Goal: Task Accomplishment & Management: Manage account settings

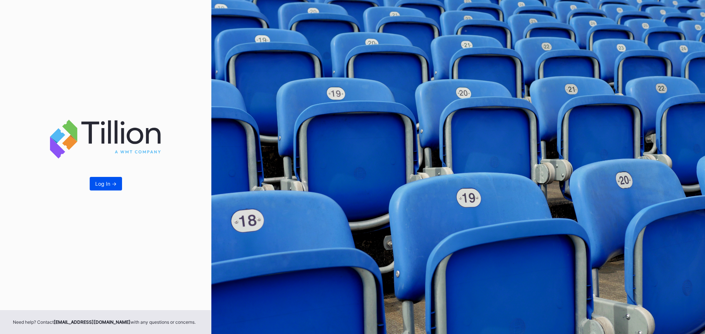
click at [112, 184] on div "Log In ->" at bounding box center [105, 184] width 21 height 6
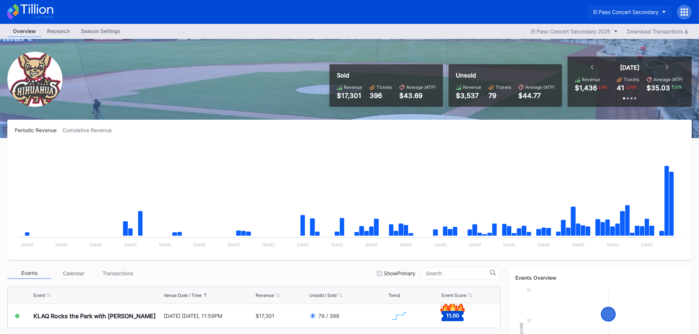
click at [626, 13] on div "El Paso Concert Secondary" at bounding box center [625, 12] width 65 height 6
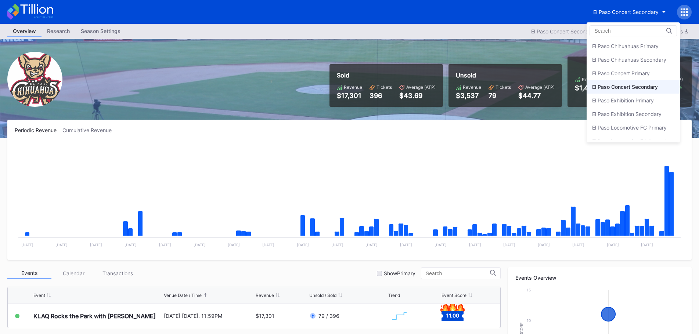
click at [629, 76] on div "El Paso Concert Primary" at bounding box center [621, 73] width 58 height 6
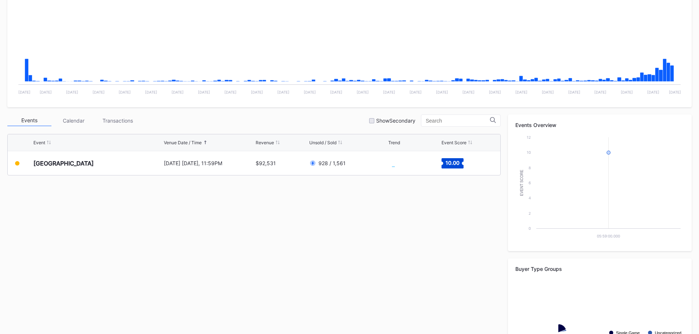
scroll to position [220, 0]
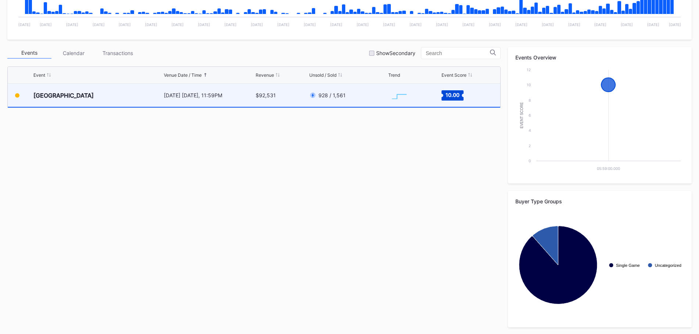
click at [380, 106] on div "928 / 1,561" at bounding box center [347, 95] width 77 height 23
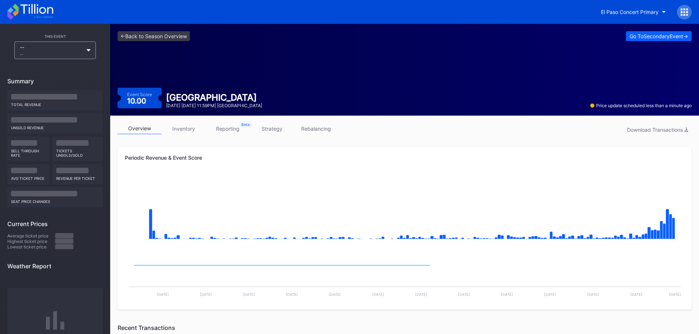
click at [263, 127] on link "strategy" at bounding box center [272, 128] width 44 height 11
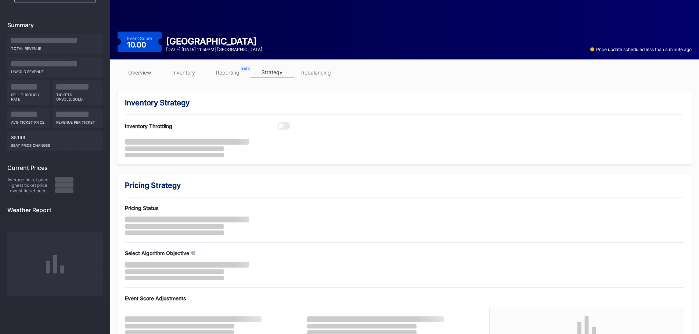
scroll to position [96, 0]
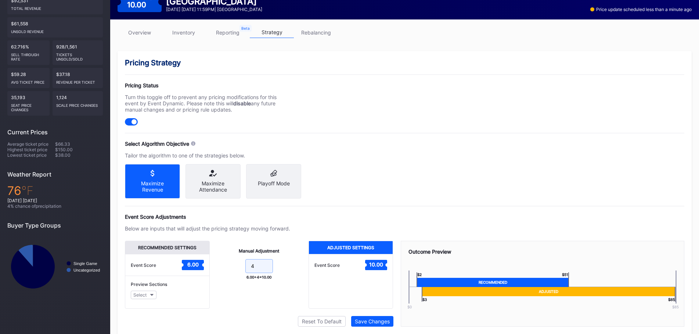
click at [265, 271] on input "4" at bounding box center [259, 266] width 28 height 14
type input "5"
click at [398, 201] on div "Pricing Strategy Pricing Status Turn this toggle off to prevent any pricing mod…" at bounding box center [405, 200] width 574 height 298
click at [381, 325] on div "Save Changes" at bounding box center [372, 322] width 35 height 6
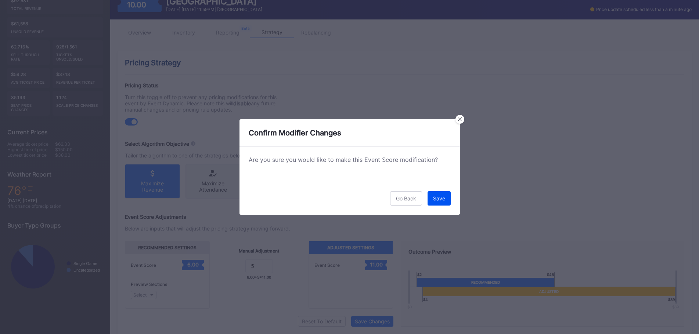
click at [444, 201] on div "Save" at bounding box center [439, 198] width 12 height 6
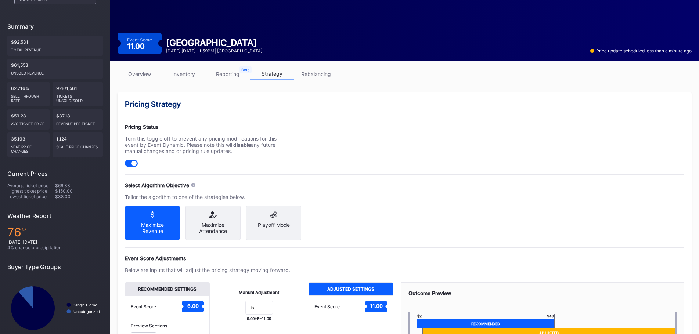
scroll to position [0, 0]
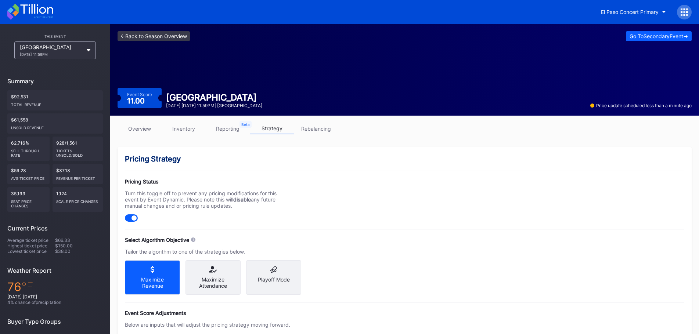
click at [141, 34] on link "<- Back to Season Overview" at bounding box center [154, 36] width 72 height 10
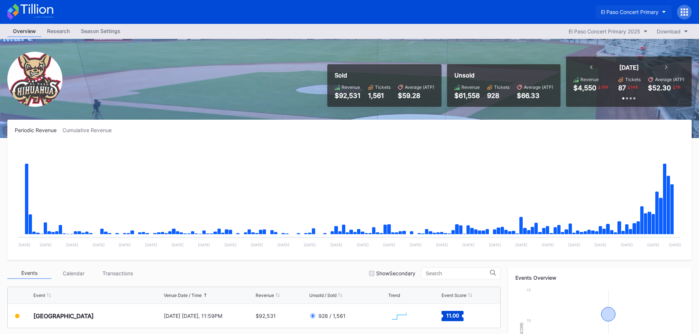
click at [639, 12] on div "El Paso Concert Primary" at bounding box center [630, 12] width 58 height 6
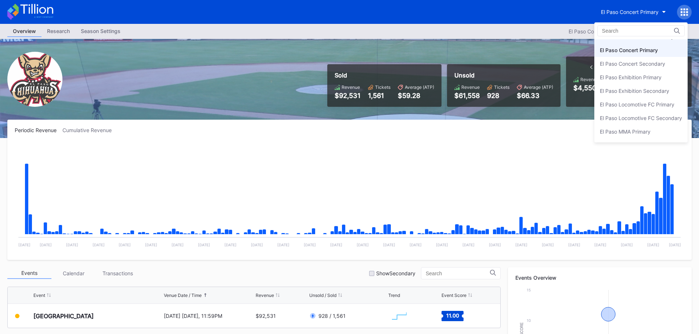
scroll to position [36, 0]
click at [639, 93] on div "El Paso Locomotive FC Primary" at bounding box center [637, 92] width 75 height 6
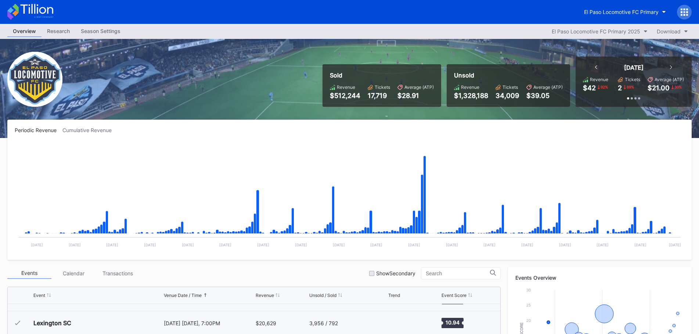
click at [108, 35] on div "Season Settings" at bounding box center [100, 31] width 51 height 11
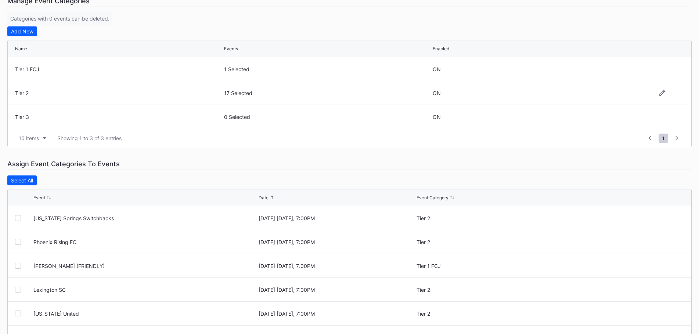
scroll to position [58, 0]
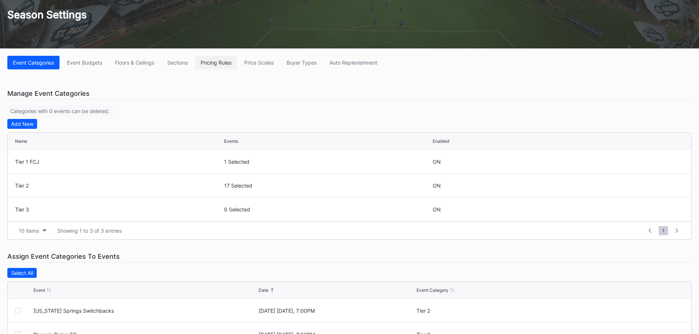
click at [235, 66] on button "Pricing Rules" at bounding box center [216, 63] width 42 height 14
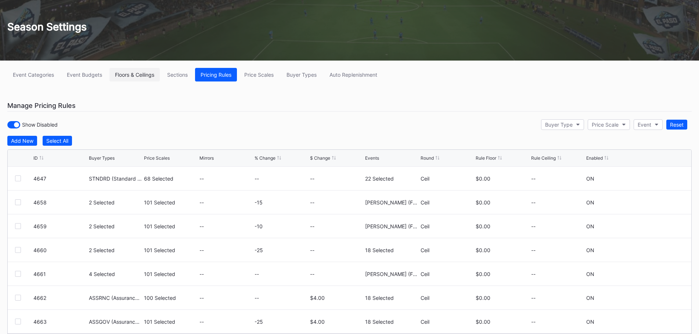
scroll to position [90, 0]
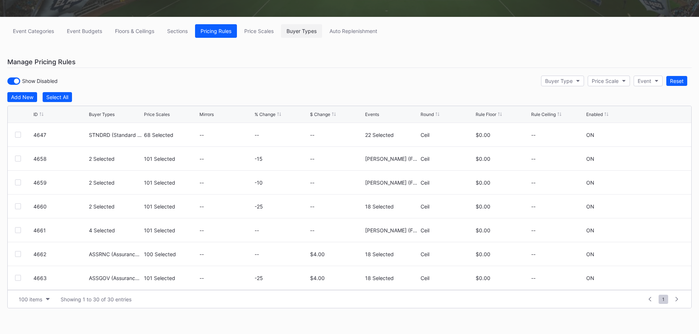
click at [310, 32] on div "Buyer Types" at bounding box center [302, 31] width 30 height 6
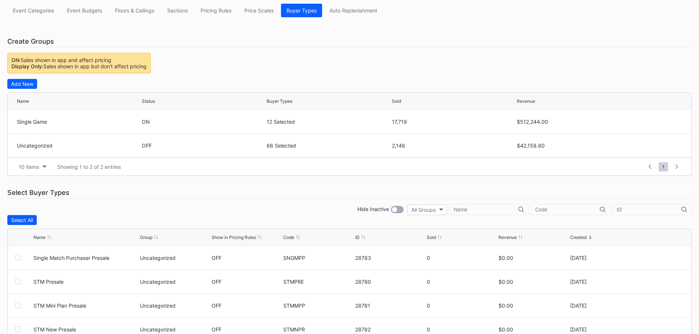
scroll to position [215, 0]
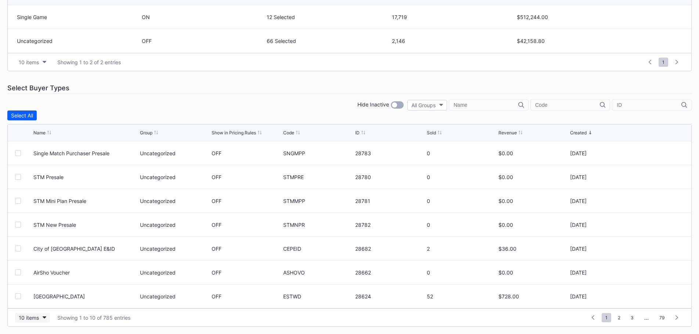
click at [42, 317] on button "10 items" at bounding box center [32, 318] width 35 height 10
click at [40, 304] on div "200 items" at bounding box center [32, 300] width 35 height 14
click at [633, 104] on input "text" at bounding box center [649, 105] width 65 height 6
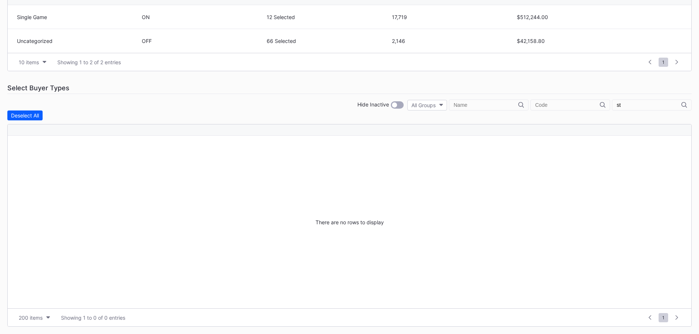
type input "s"
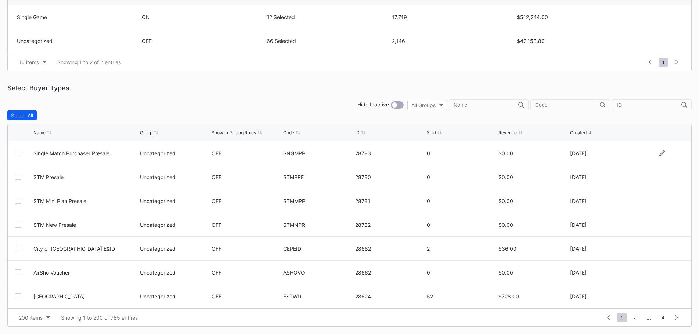
click at [17, 155] on div at bounding box center [18, 153] width 6 height 6
click at [19, 154] on icon at bounding box center [18, 153] width 4 height 4
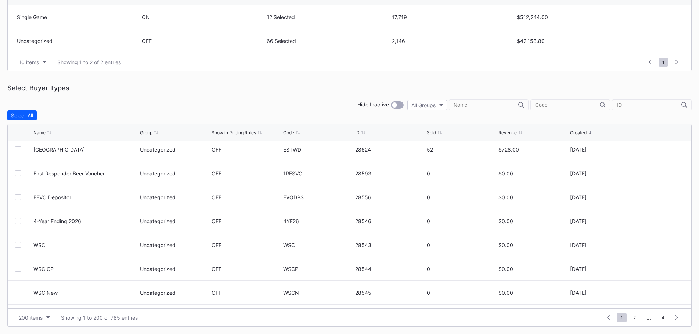
scroll to position [0, 0]
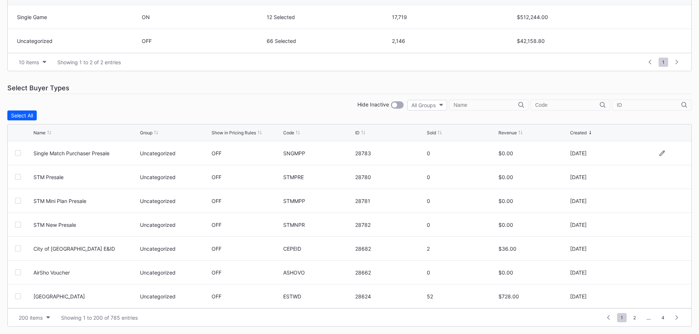
click at [298, 135] on div at bounding box center [298, 133] width 4 height 6
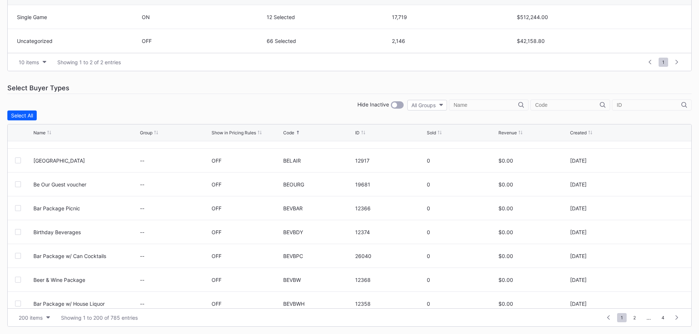
scroll to position [4499, 0]
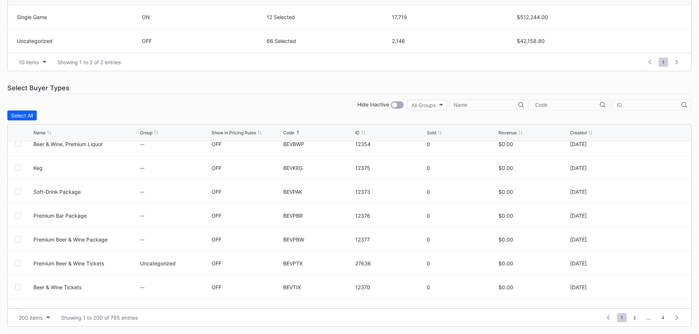
click at [570, 102] on div at bounding box center [571, 105] width 80 height 11
click at [561, 106] on input "text" at bounding box center [567, 105] width 65 height 6
click at [645, 105] on input "text" at bounding box center [649, 105] width 65 height 6
click at [567, 102] on input "text" at bounding box center [567, 105] width 65 height 6
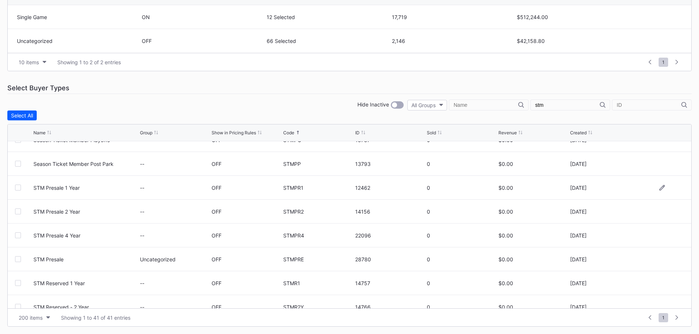
scroll to position [698, 0]
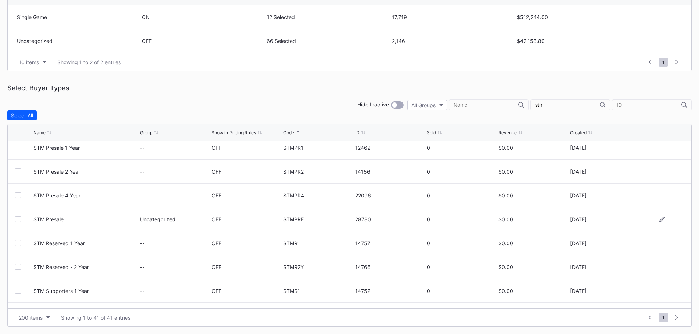
click at [17, 218] on div at bounding box center [18, 219] width 6 height 6
click at [660, 219] on div at bounding box center [662, 220] width 44 height 6
click at [660, 219] on icon at bounding box center [663, 219] width 6 height 6
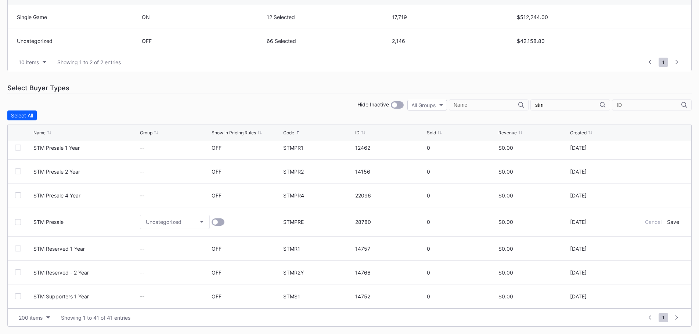
click at [223, 225] on div at bounding box center [247, 222] width 70 height 29
click at [220, 223] on div at bounding box center [218, 222] width 13 height 7
click at [667, 221] on div "Save" at bounding box center [673, 222] width 12 height 6
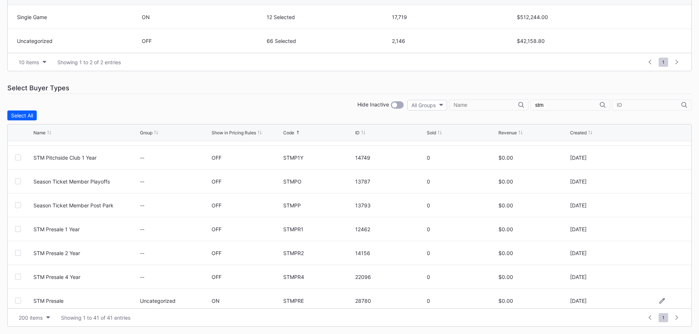
scroll to position [592, 0]
click at [18, 229] on div at bounding box center [18, 230] width 6 height 6
click at [18, 229] on icon at bounding box center [18, 231] width 4 height 4
click at [17, 204] on div at bounding box center [18, 207] width 6 height 6
click at [660, 208] on icon at bounding box center [663, 207] width 6 height 6
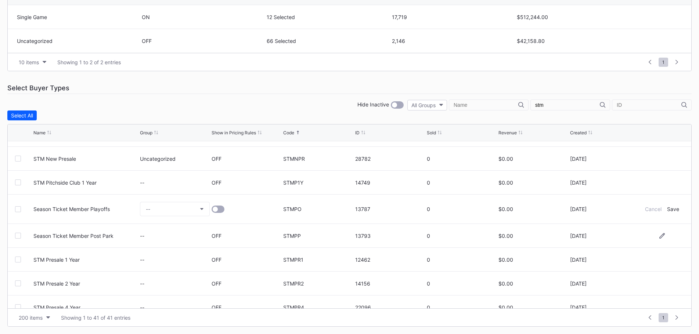
click at [216, 209] on div at bounding box center [218, 209] width 13 height 7
click at [668, 208] on div "Save" at bounding box center [673, 209] width 12 height 6
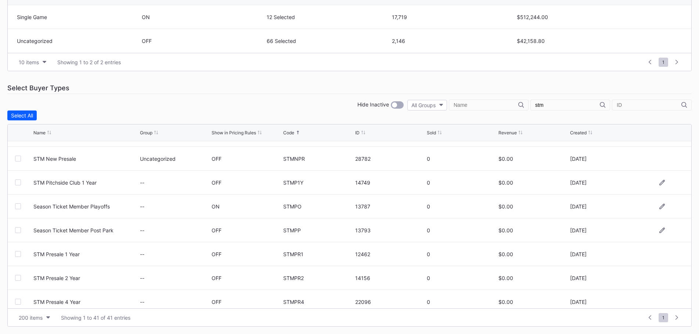
scroll to position [555, 0]
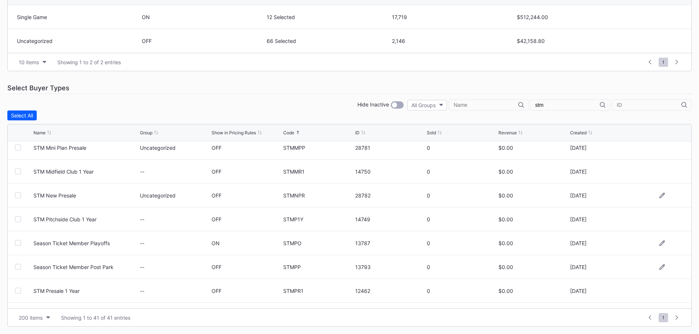
click at [18, 194] on div at bounding box center [18, 196] width 6 height 6
click at [660, 197] on icon at bounding box center [663, 196] width 6 height 6
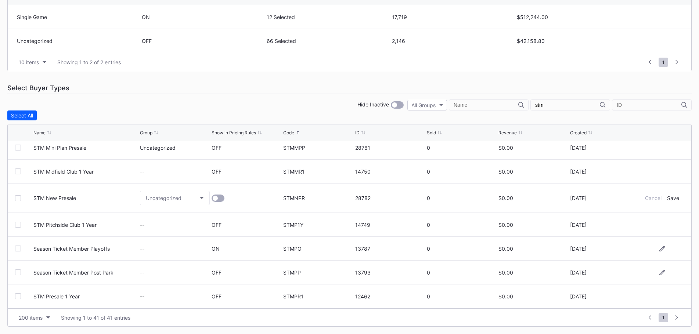
click at [215, 198] on div at bounding box center [215, 198] width 5 height 5
click at [669, 201] on form "STM New Presale Uncategorized STMNPR 28782 0 $0.00 [DATE] Cancel Save" at bounding box center [358, 198] width 651 height 29
click at [669, 197] on div "Save" at bounding box center [673, 198] width 12 height 6
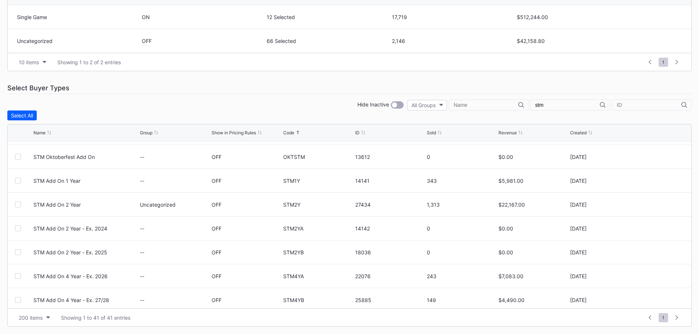
scroll to position [151, 0]
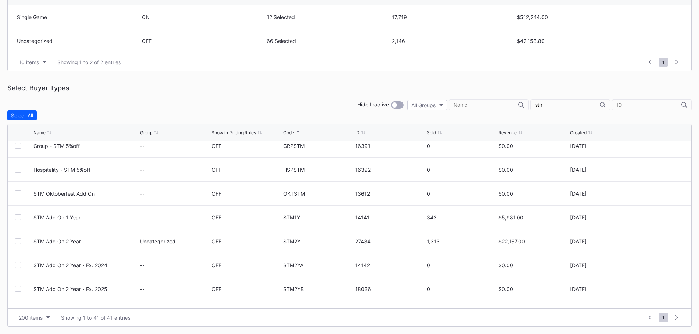
click at [571, 107] on input "stm" at bounding box center [567, 105] width 65 height 6
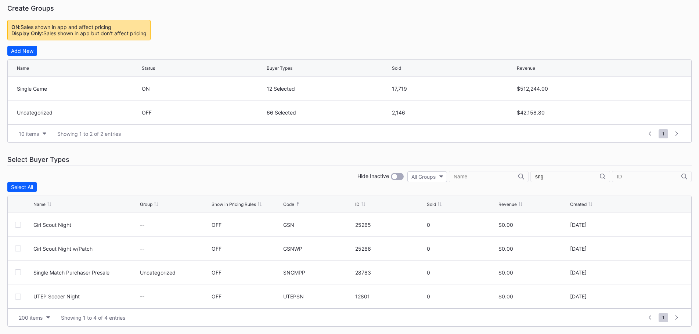
scroll to position [72, 0]
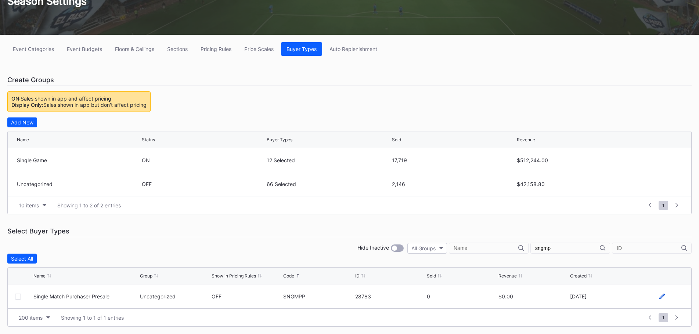
click at [662, 297] on icon at bounding box center [663, 297] width 6 height 6
click at [215, 301] on div at bounding box center [215, 299] width 5 height 5
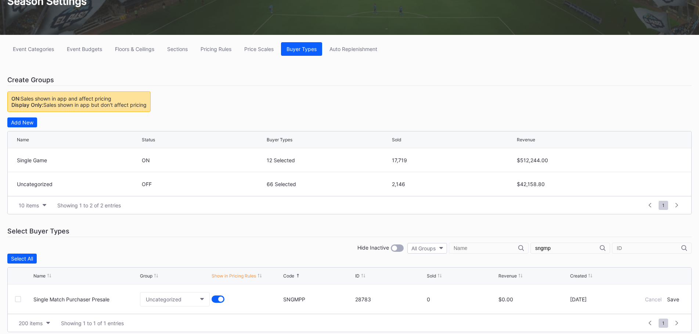
scroll to position [77, 0]
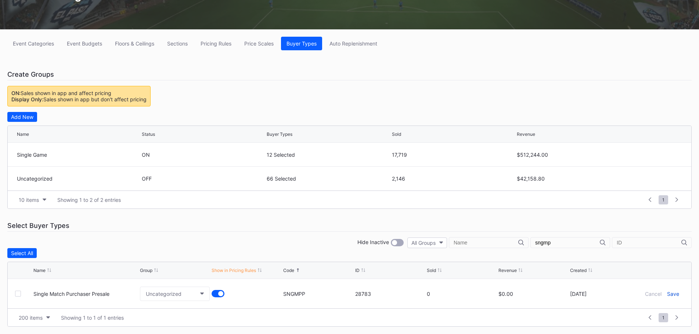
click at [671, 293] on div "Save" at bounding box center [673, 294] width 12 height 6
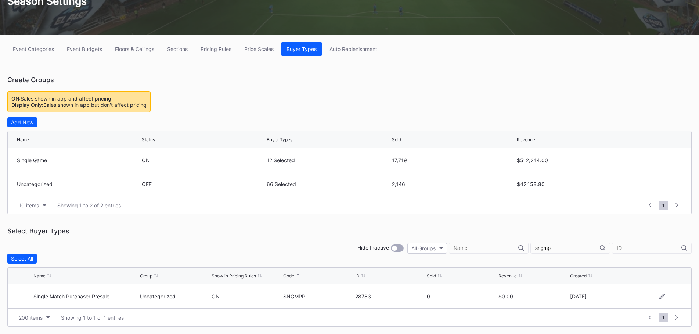
click at [564, 247] on input "sngmp" at bounding box center [567, 248] width 65 height 6
click at [556, 247] on input "sngmp" at bounding box center [567, 248] width 65 height 6
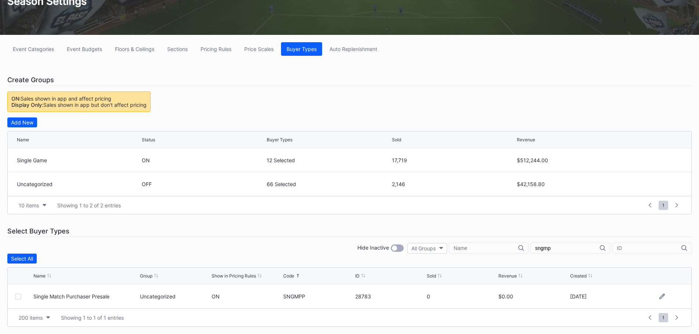
click at [556, 247] on input "sngmp" at bounding box center [567, 248] width 65 height 6
type input "a"
type input "s"
click at [17, 296] on div at bounding box center [18, 297] width 6 height 6
click at [665, 295] on div at bounding box center [662, 297] width 44 height 6
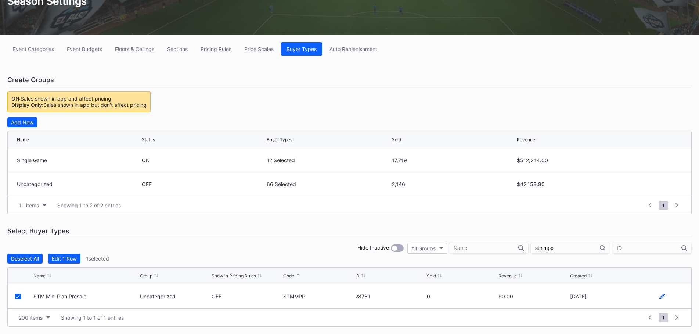
click at [665, 296] on icon at bounding box center [663, 297] width 6 height 6
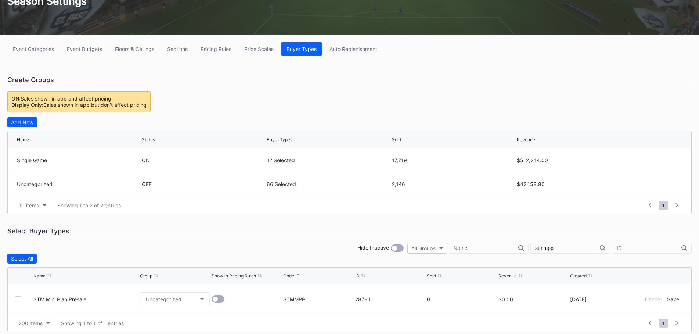
click at [211, 296] on form "STM Mini Plan Presale Uncategorized STMMPP 28781 0 $0.00 [DATE] Cancel Save" at bounding box center [358, 299] width 651 height 29
click at [213, 297] on div at bounding box center [218, 299] width 13 height 7
click at [672, 299] on div "Save" at bounding box center [673, 300] width 12 height 6
click at [567, 249] on input "stmmpp" at bounding box center [567, 248] width 65 height 6
click at [566, 249] on input "stmmpp" at bounding box center [567, 248] width 65 height 6
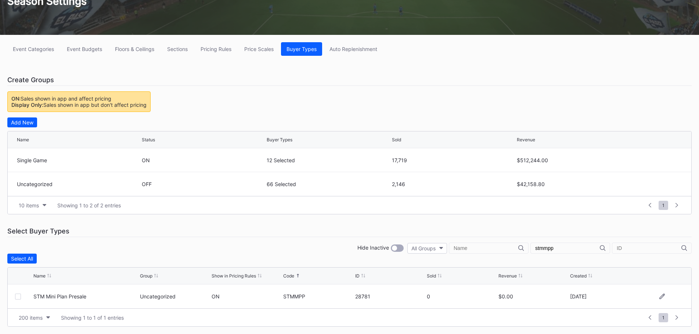
click at [566, 249] on input "stmmpp" at bounding box center [567, 248] width 65 height 6
click at [18, 297] on div at bounding box center [18, 297] width 6 height 6
click at [661, 295] on icon at bounding box center [663, 297] width 6 height 6
click at [222, 301] on div at bounding box center [218, 299] width 13 height 7
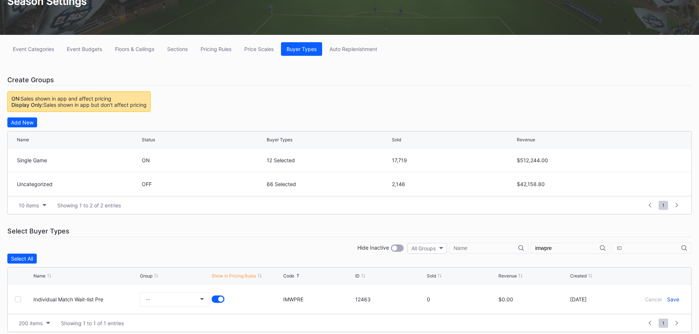
click at [672, 298] on div "Save" at bounding box center [673, 300] width 12 height 6
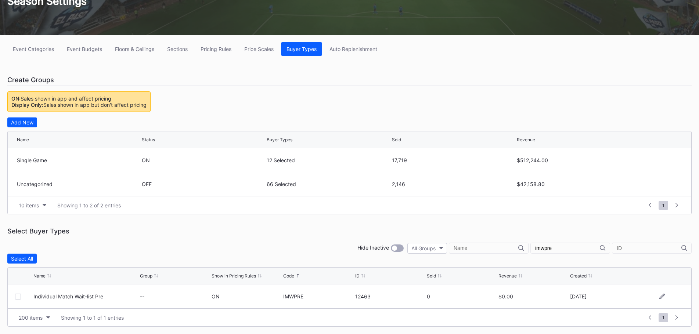
click at [554, 247] on input "imwpre" at bounding box center [567, 248] width 65 height 6
type input "grppre"
click at [661, 297] on icon at bounding box center [663, 297] width 6 height 6
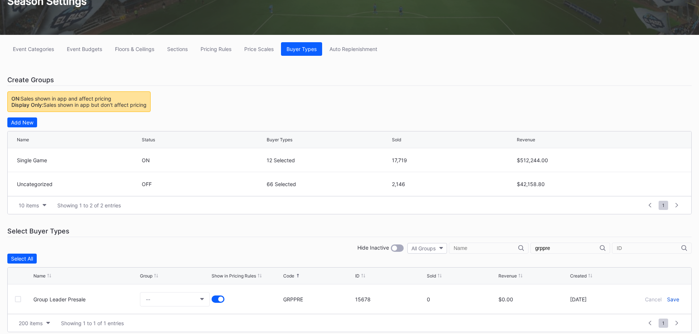
click at [675, 300] on div "Save" at bounding box center [673, 300] width 12 height 6
click at [206, 46] on div "Pricing Rules" at bounding box center [216, 49] width 31 height 6
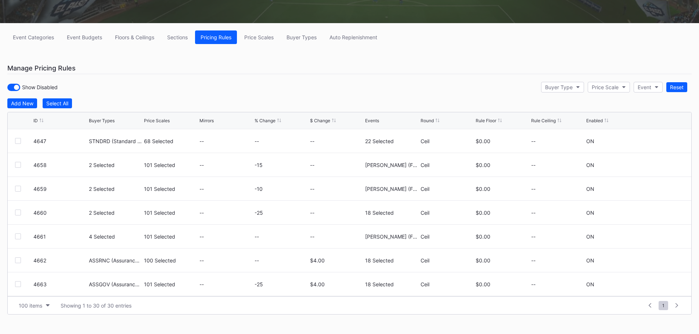
scroll to position [90, 0]
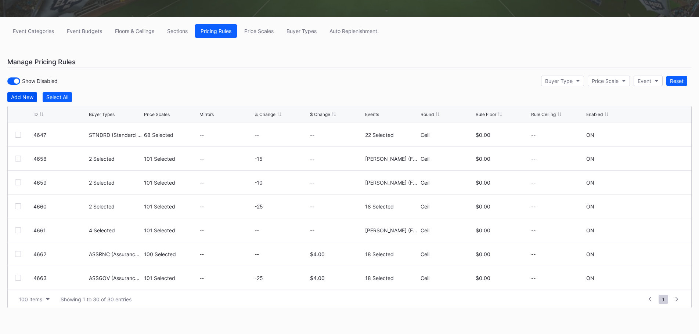
click at [28, 97] on div "Add New" at bounding box center [22, 97] width 22 height 6
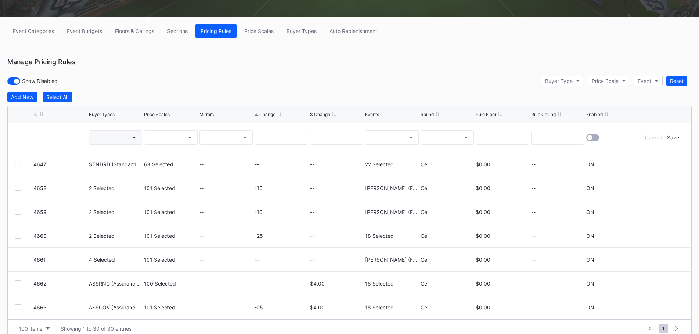
click at [132, 133] on button "--" at bounding box center [116, 137] width 54 height 14
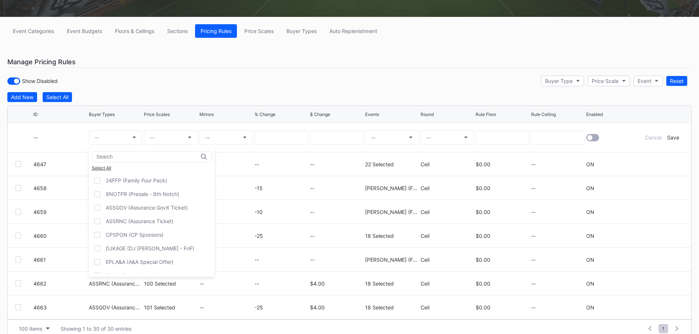
click at [118, 159] on input at bounding box center [129, 157] width 64 height 6
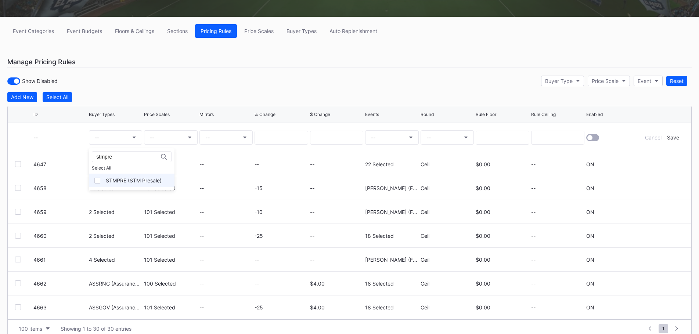
click at [100, 179] on div at bounding box center [97, 181] width 6 height 6
click at [117, 153] on div "stmpre" at bounding box center [132, 156] width 80 height 11
click at [115, 156] on input "stmpre" at bounding box center [129, 157] width 64 height 6
click at [111, 175] on div "STMMPP (STM Mini Plan Presale)" at bounding box center [140, 181] width 103 height 14
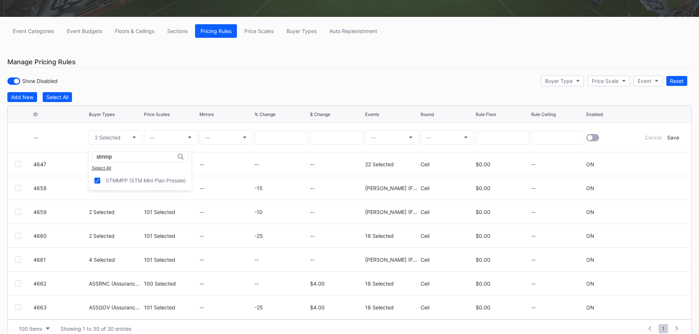
click at [110, 157] on input "stmmp" at bounding box center [129, 157] width 64 height 6
click at [103, 184] on div "STMNPR (STM New Presale)" at bounding box center [135, 181] width 92 height 14
click at [109, 157] on input "stmnpr" at bounding box center [129, 157] width 64 height 6
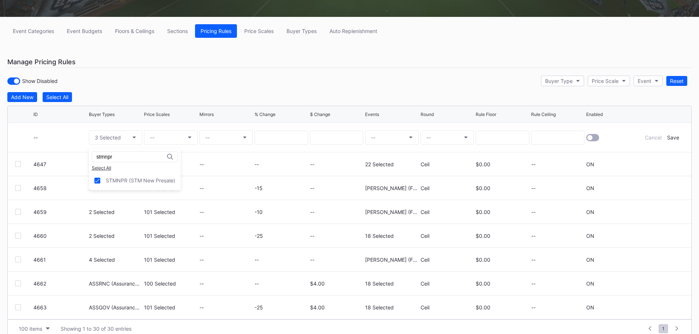
click at [109, 157] on input "stmnpr" at bounding box center [129, 157] width 64 height 6
click at [112, 181] on div "SNGMPP (Single Match Purchaser Presale)" at bounding box center [157, 180] width 103 height 6
click at [115, 158] on input "sngmpp" at bounding box center [129, 157] width 64 height 6
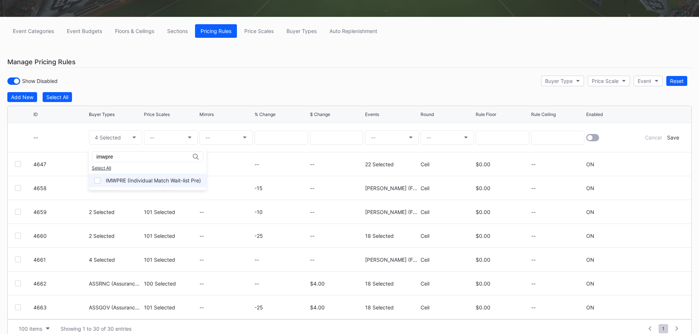
type input "imwpre"
click at [111, 176] on div "IMWPRE (Individual Match Wait-list Pre)" at bounding box center [148, 181] width 118 height 14
click at [168, 141] on button "--" at bounding box center [171, 137] width 54 height 14
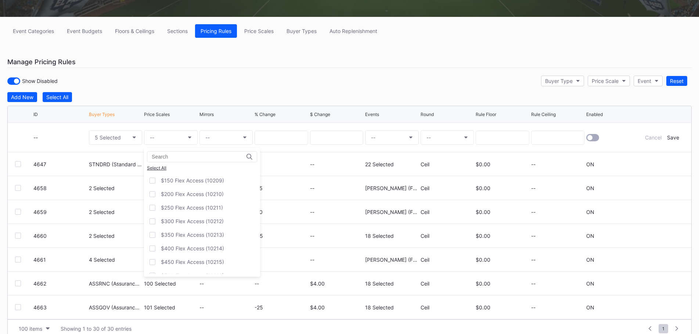
click at [160, 168] on div "Select All" at bounding box center [202, 168] width 110 height 6
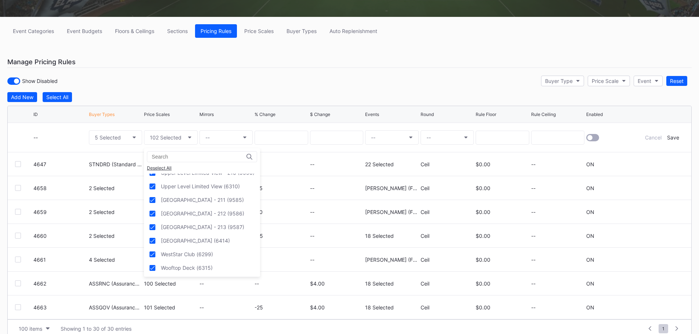
scroll to position [1286, 0]
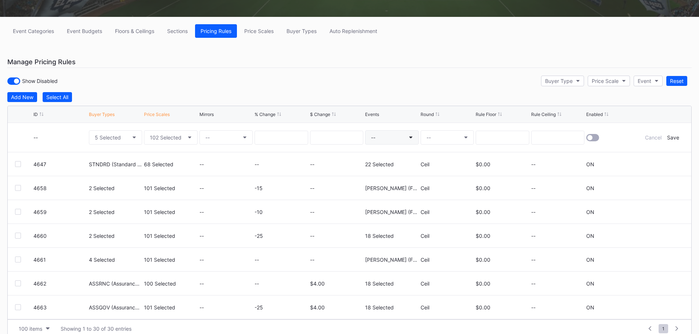
click at [382, 132] on button "--" at bounding box center [392, 137] width 54 height 14
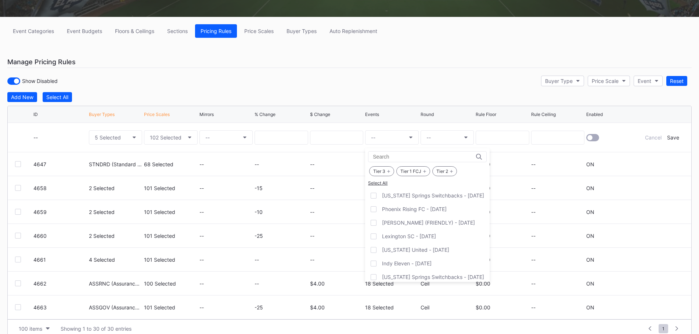
drag, startPoint x: 383, startPoint y: 170, endPoint x: 401, endPoint y: 168, distance: 17.7
click at [383, 170] on div "Tier 3" at bounding box center [381, 171] width 25 height 10
click at [402, 168] on div "Tier 1 FCJ" at bounding box center [413, 171] width 34 height 10
click at [438, 170] on div "Tier 2" at bounding box center [444, 171] width 25 height 10
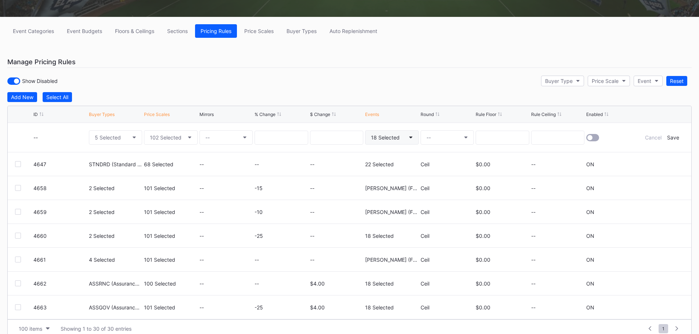
click at [388, 137] on div "18 Selected" at bounding box center [385, 137] width 29 height 6
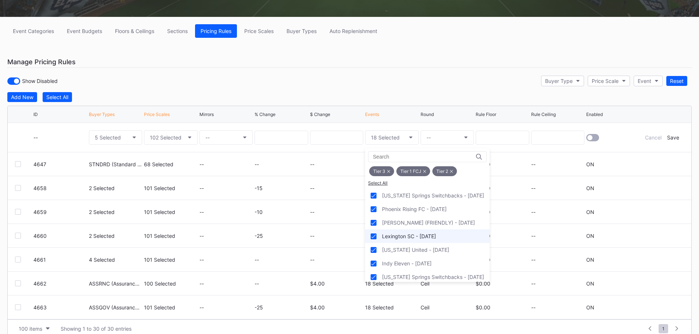
scroll to position [199, 0]
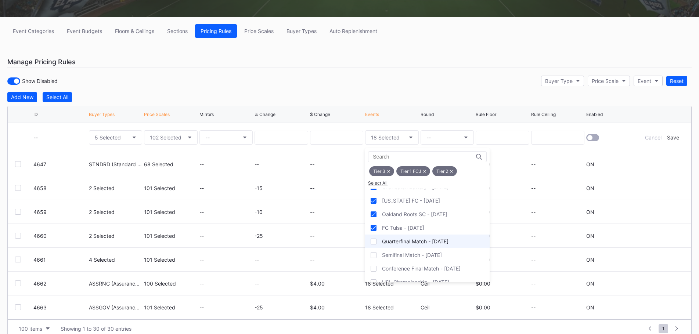
click at [376, 241] on div at bounding box center [374, 242] width 6 height 6
click at [376, 255] on div at bounding box center [374, 255] width 6 height 6
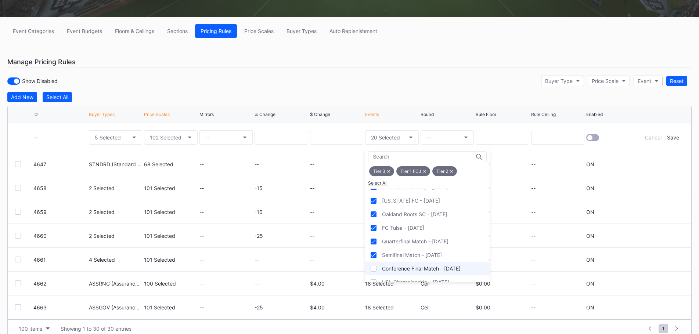
click at [376, 266] on div at bounding box center [374, 269] width 6 height 6
click at [386, 169] on div "Tier 3" at bounding box center [381, 171] width 25 height 10
click at [422, 170] on div "Tier 1 FCJ" at bounding box center [413, 171] width 34 height 10
click at [454, 172] on div "Tier 2" at bounding box center [444, 171] width 25 height 10
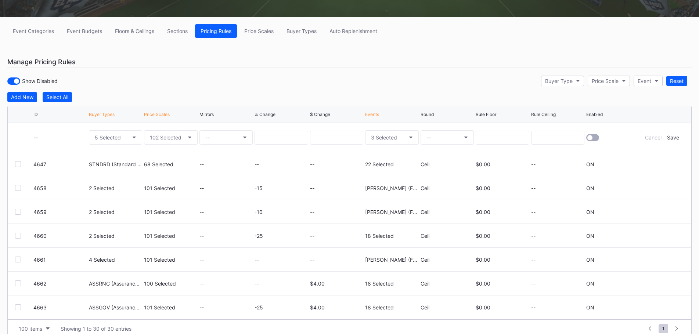
click at [450, 140] on button "--" at bounding box center [448, 137] width 54 height 14
click at [440, 171] on div "Ceil" at bounding box center [434, 172] width 26 height 14
click at [518, 140] on input at bounding box center [503, 138] width 54 height 14
type input "0"
click at [592, 137] on div at bounding box center [590, 137] width 5 height 5
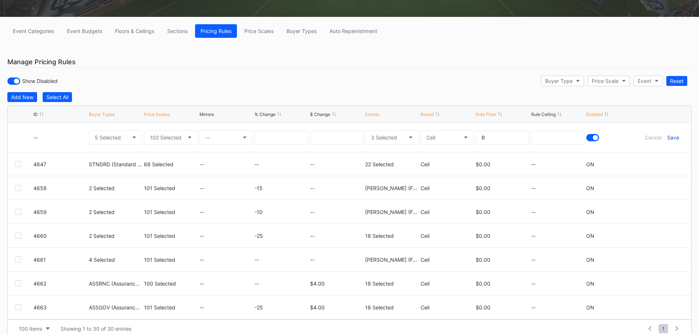
click at [677, 138] on div "Save" at bounding box center [673, 137] width 12 height 6
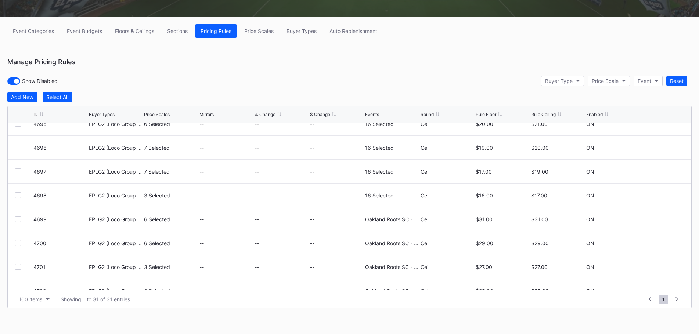
scroll to position [573, 0]
